Goal: Task Accomplishment & Management: Manage account settings

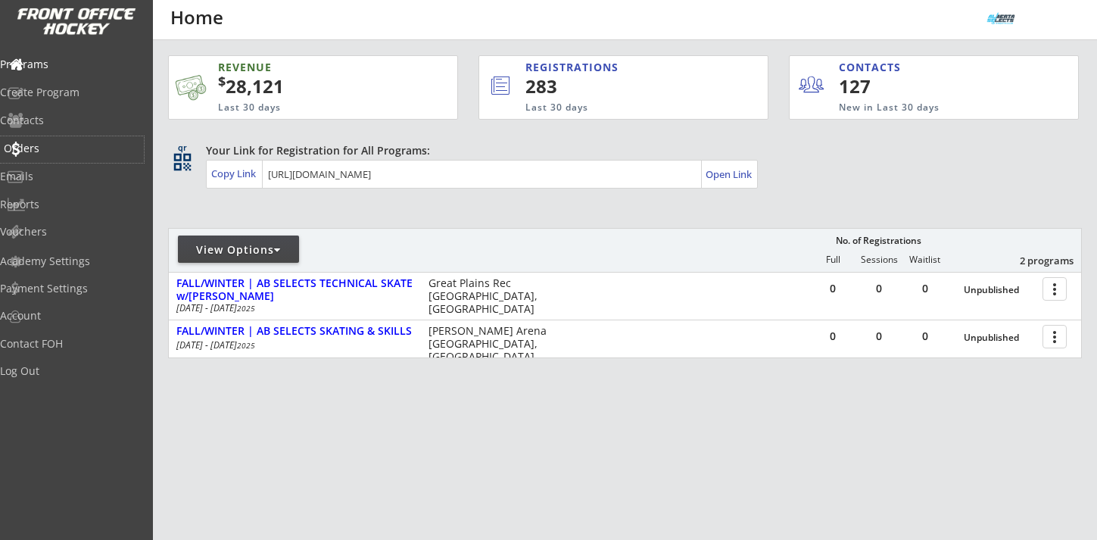
click at [64, 145] on div "Orders" at bounding box center [72, 148] width 136 height 11
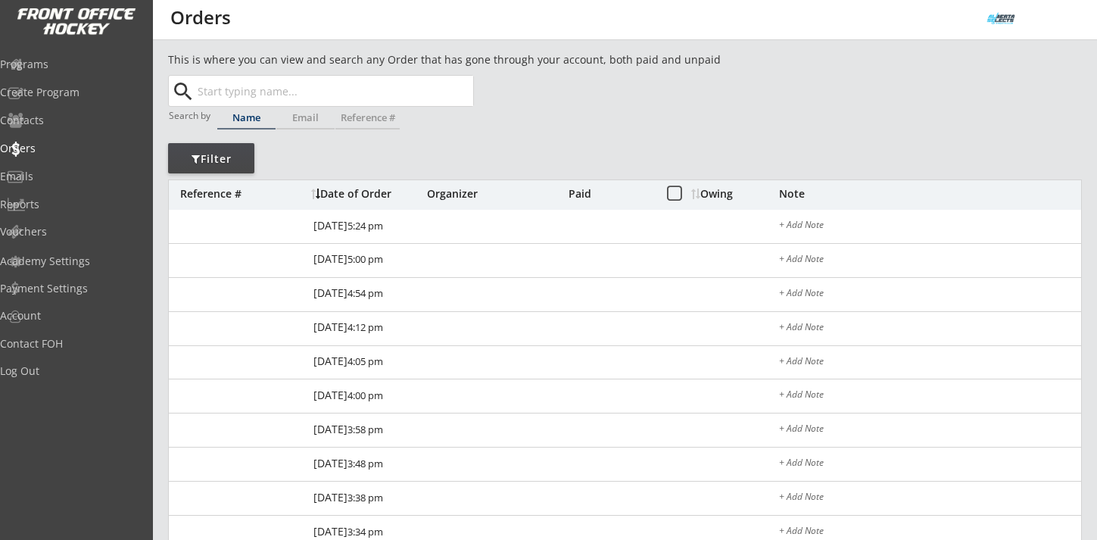
click at [232, 95] on input "text" at bounding box center [334, 91] width 279 height 30
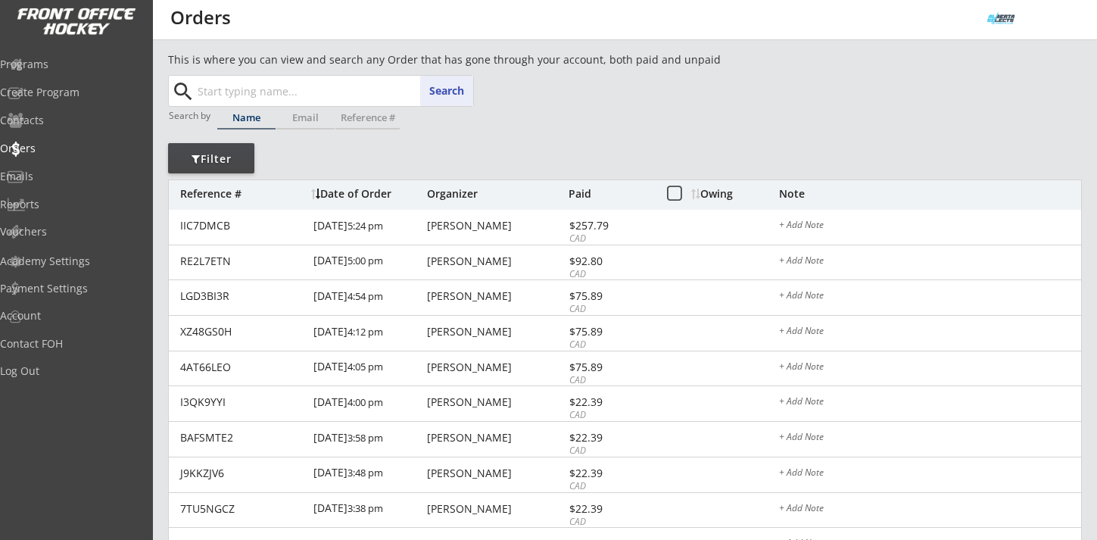
paste input "[EMAIL_ADDRESS][DOMAIN_NAME]"
type input "[EMAIL_ADDRESS][DOMAIN_NAME]"
click at [438, 95] on button "Search" at bounding box center [446, 91] width 53 height 30
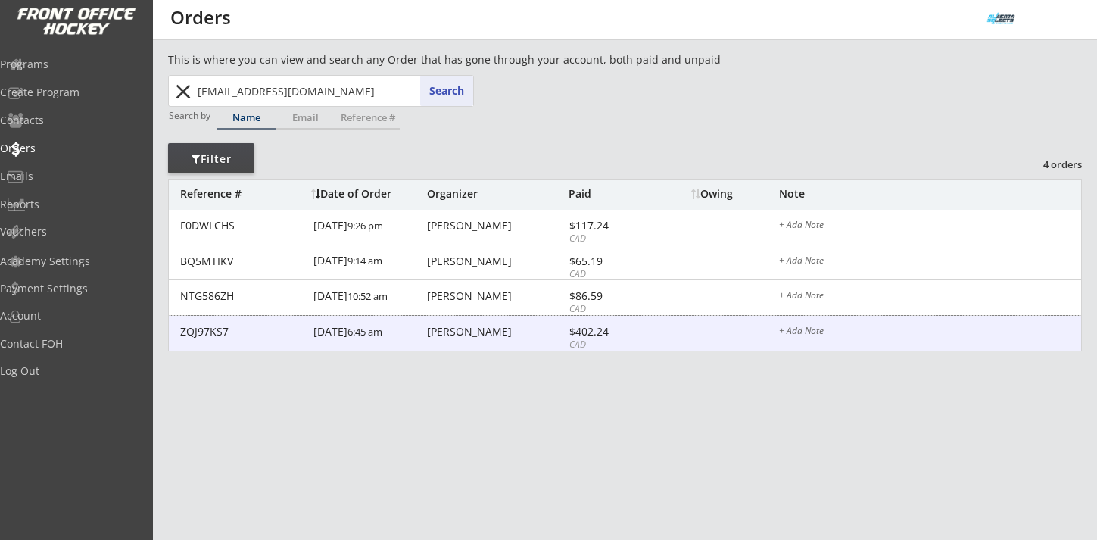
click at [448, 332] on div "[PERSON_NAME]" at bounding box center [496, 331] width 138 height 11
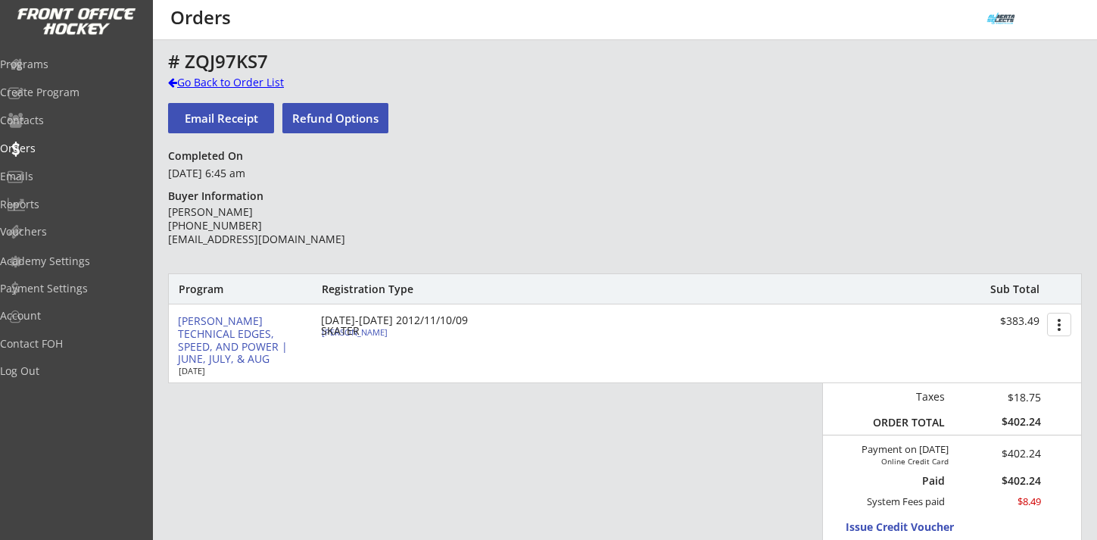
click at [260, 80] on div "Go Back to Order List" at bounding box center [246, 82] width 156 height 15
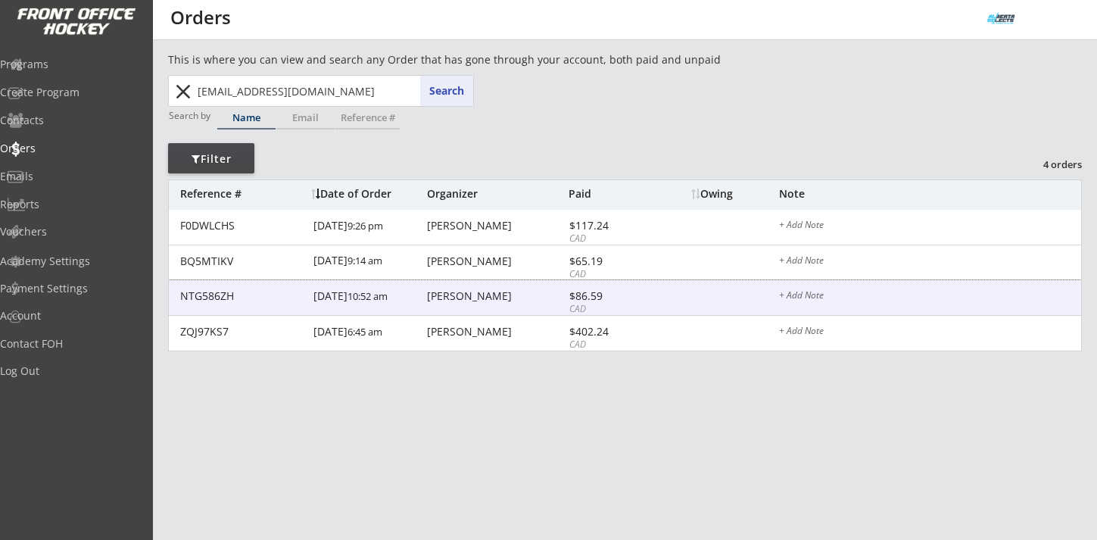
click at [580, 292] on div "$86.59" at bounding box center [609, 296] width 81 height 11
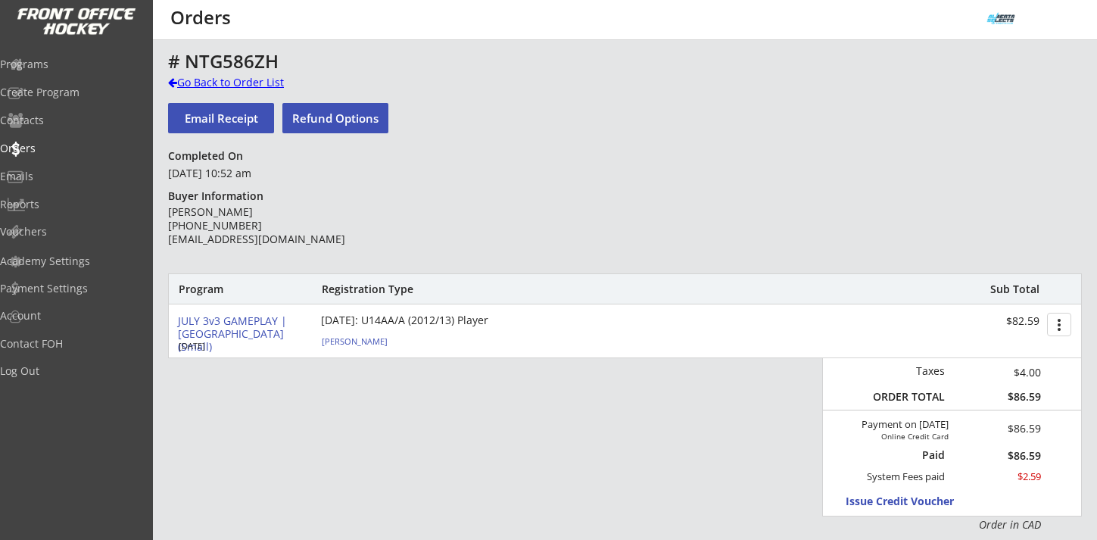
click at [281, 89] on div "Go Back to Order List" at bounding box center [246, 82] width 156 height 15
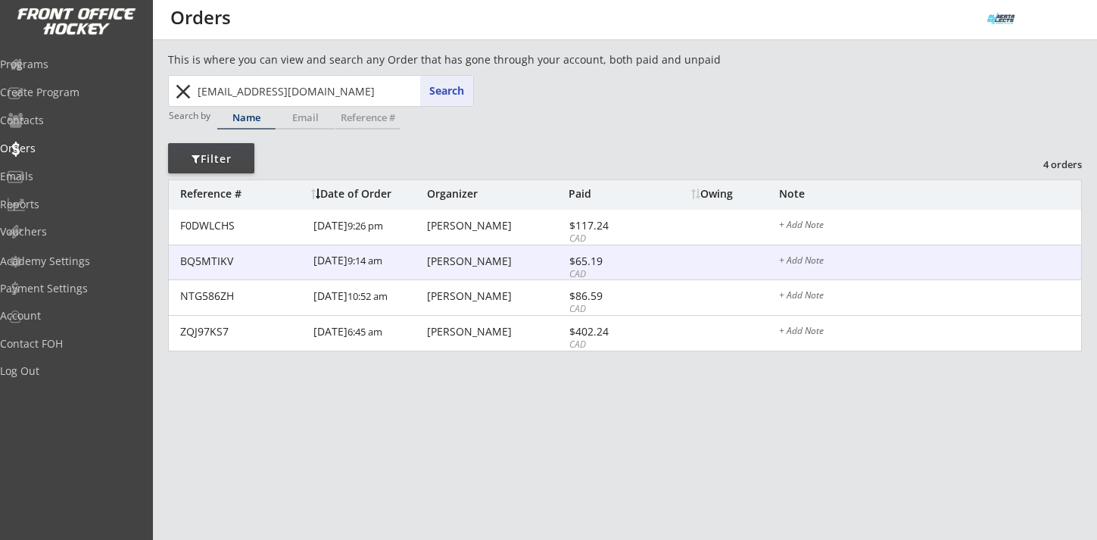
click at [458, 261] on div "[PERSON_NAME]" at bounding box center [496, 261] width 138 height 11
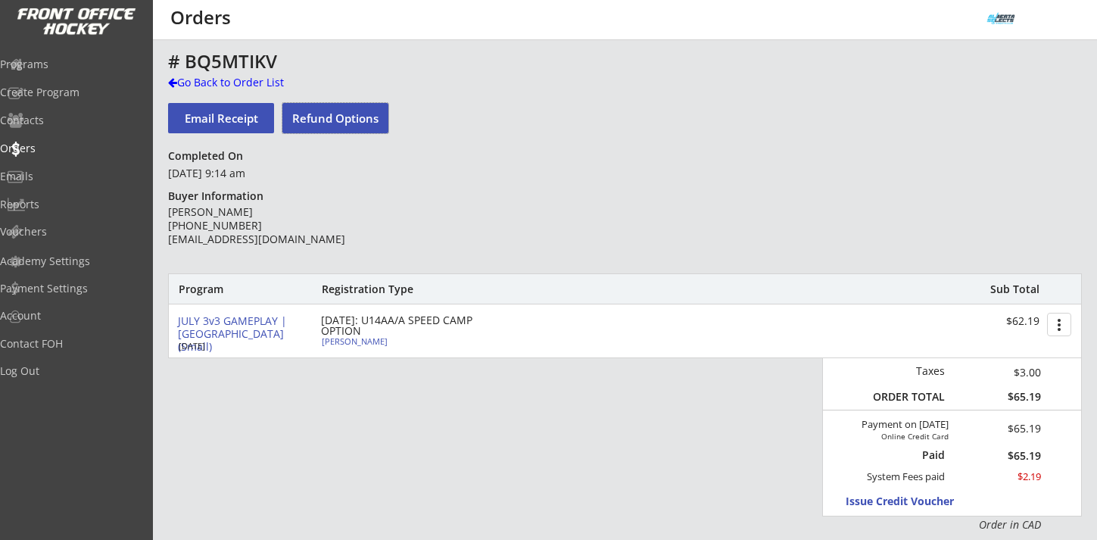
click at [341, 120] on button "Refund Options" at bounding box center [335, 118] width 106 height 30
select select ""No""
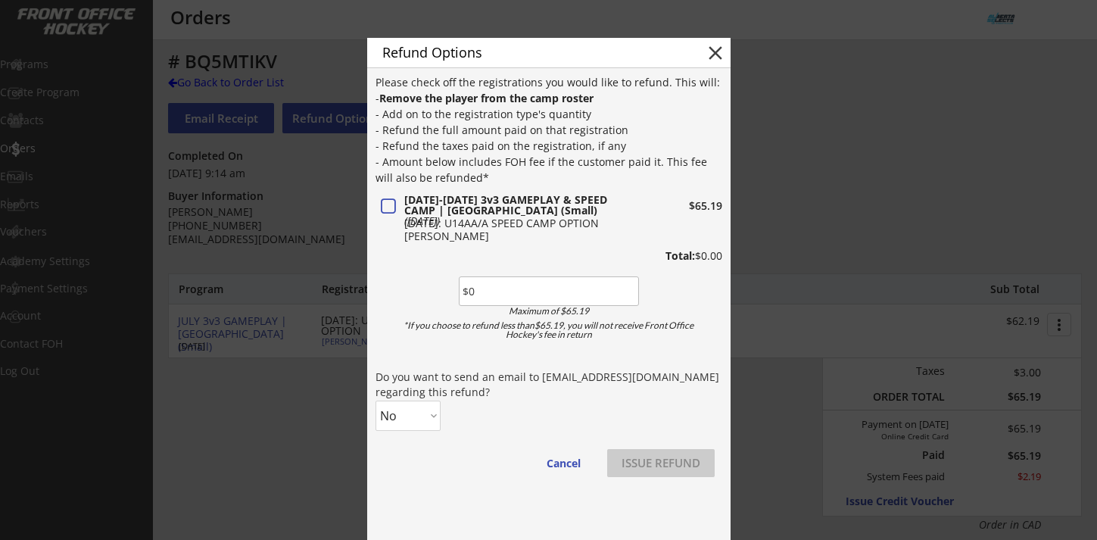
click at [502, 293] on input "input" at bounding box center [549, 291] width 180 height 30
type input "$65.19"
click at [510, 401] on div "Please check off the registrations you would like to refund. This will: - Remov…" at bounding box center [549, 282] width 347 height 417
click at [678, 466] on button "ISSUE REFUND" at bounding box center [661, 463] width 108 height 28
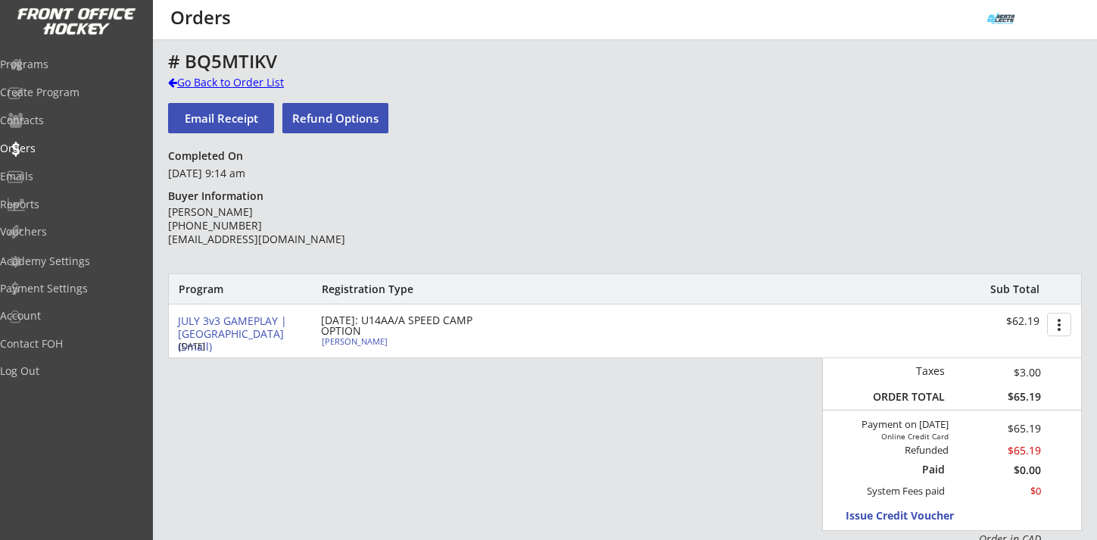
click at [261, 83] on div "Go Back to Order List" at bounding box center [246, 82] width 156 height 15
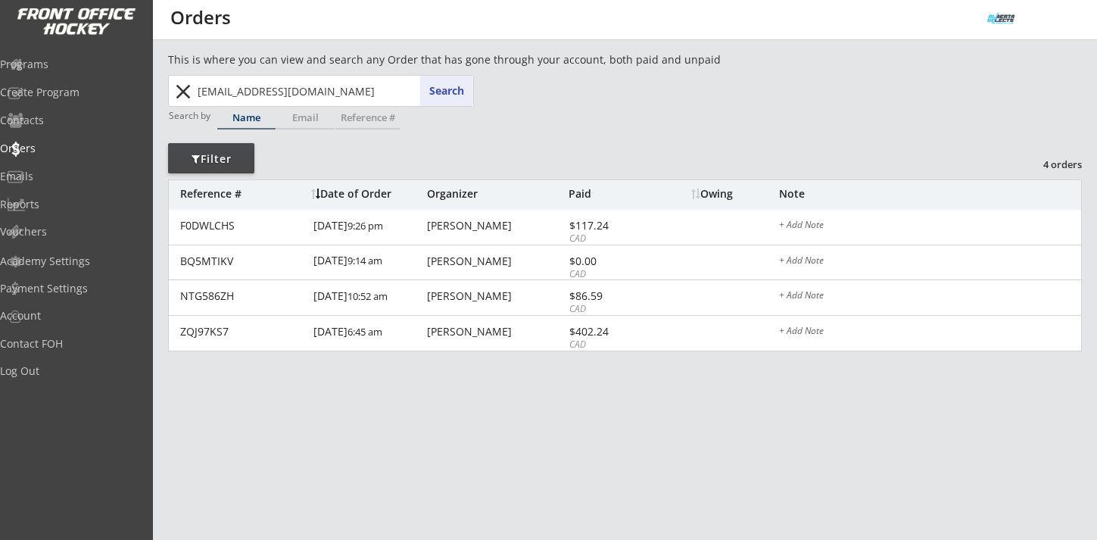
click at [179, 90] on button "close" at bounding box center [182, 92] width 25 height 24
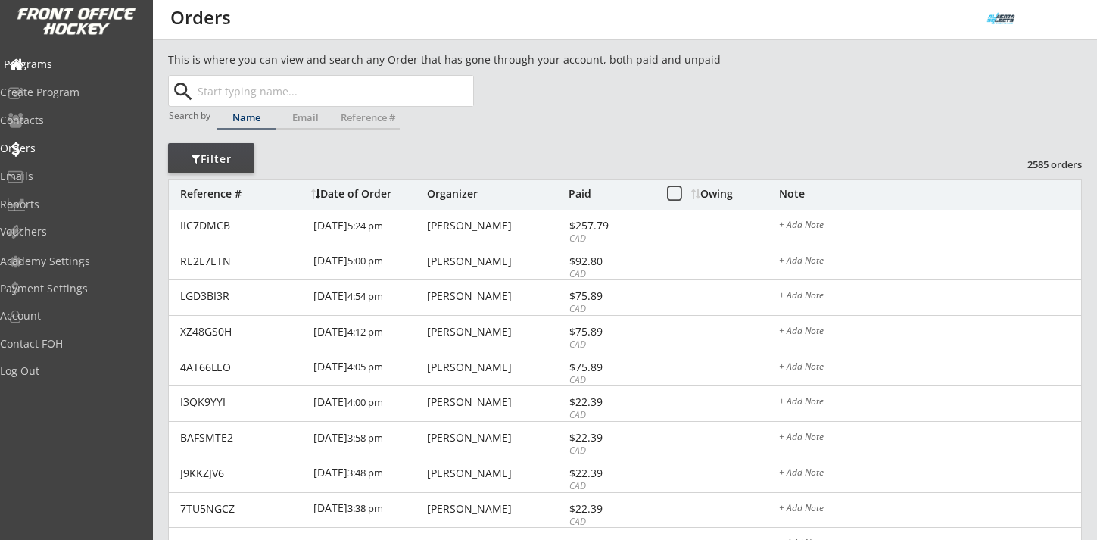
click at [87, 65] on div "Programs" at bounding box center [72, 64] width 136 height 11
